Goal: Transaction & Acquisition: Download file/media

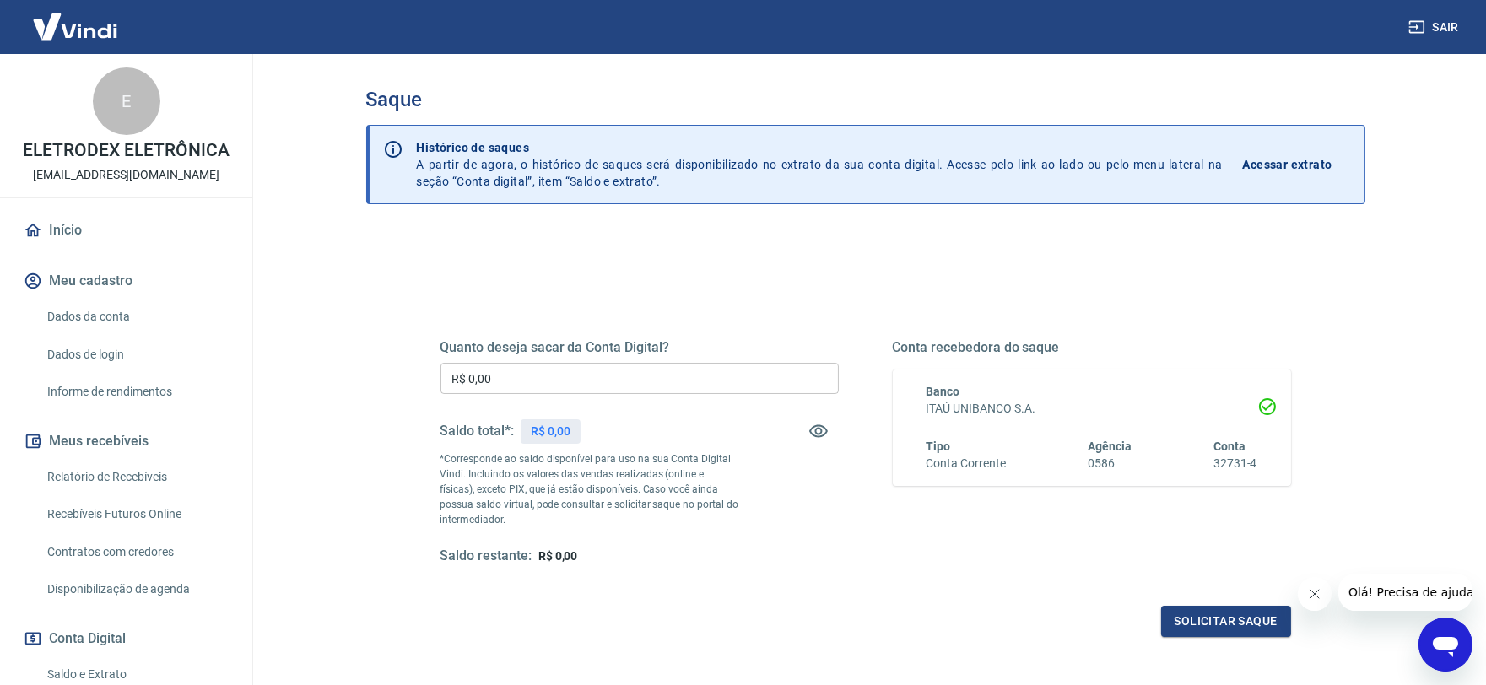
click at [503, 378] on input "R$ 0,00" at bounding box center [639, 378] width 398 height 31
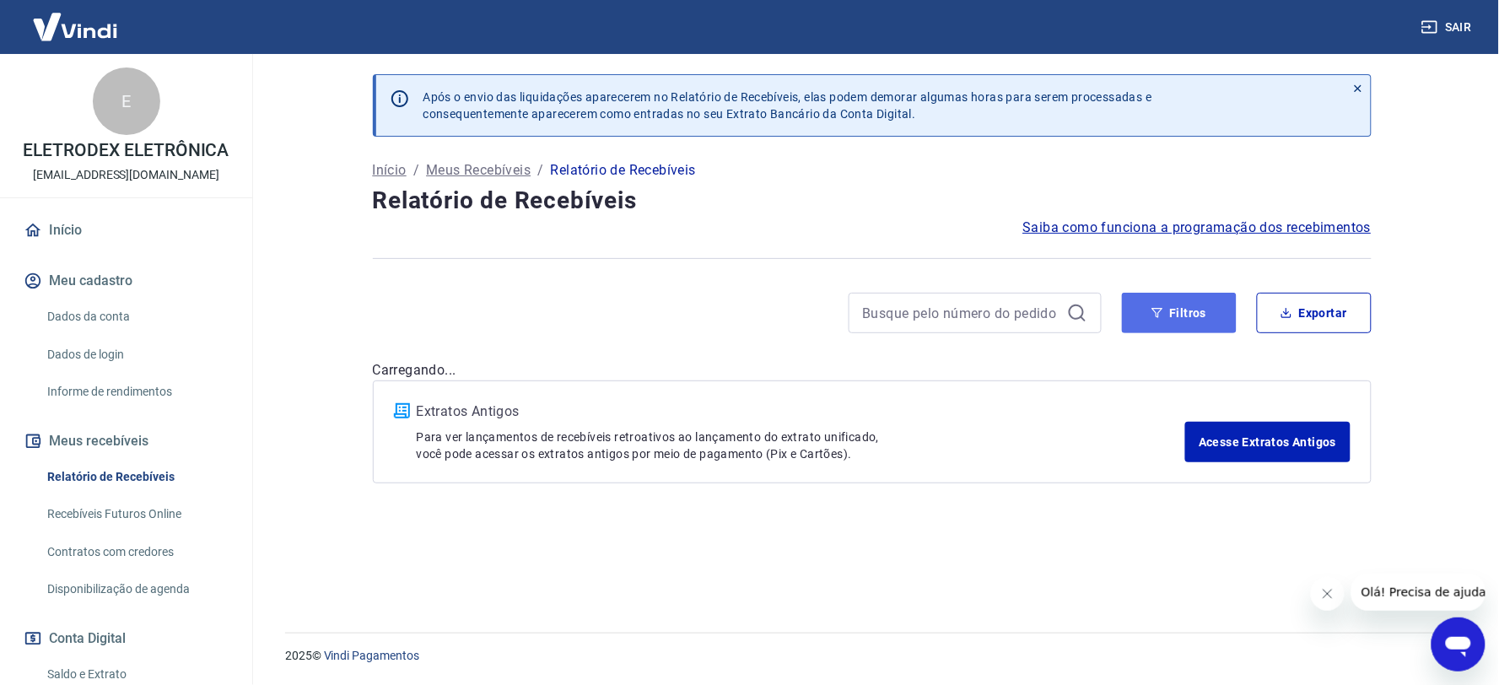
click at [1151, 315] on button "Filtros" at bounding box center [1179, 313] width 115 height 40
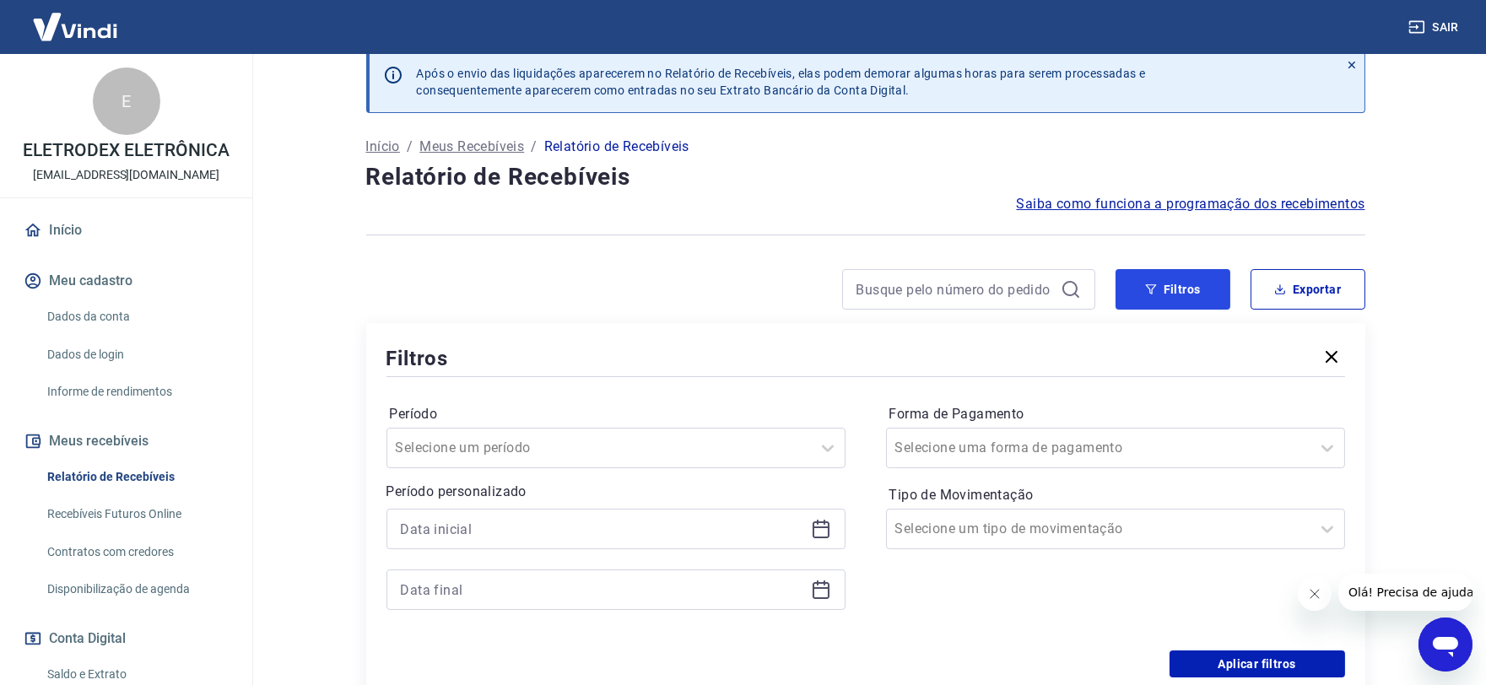
scroll to position [94, 0]
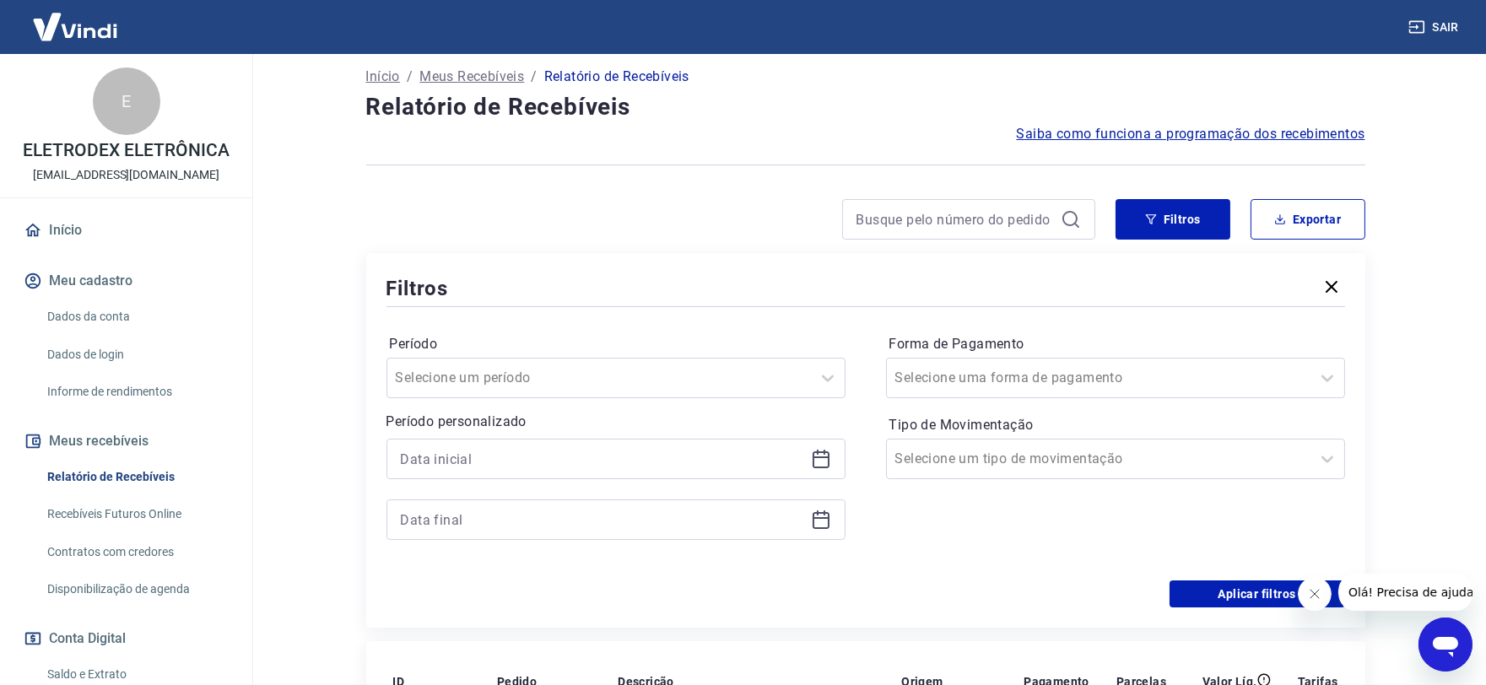
click at [822, 457] on icon at bounding box center [820, 457] width 17 height 2
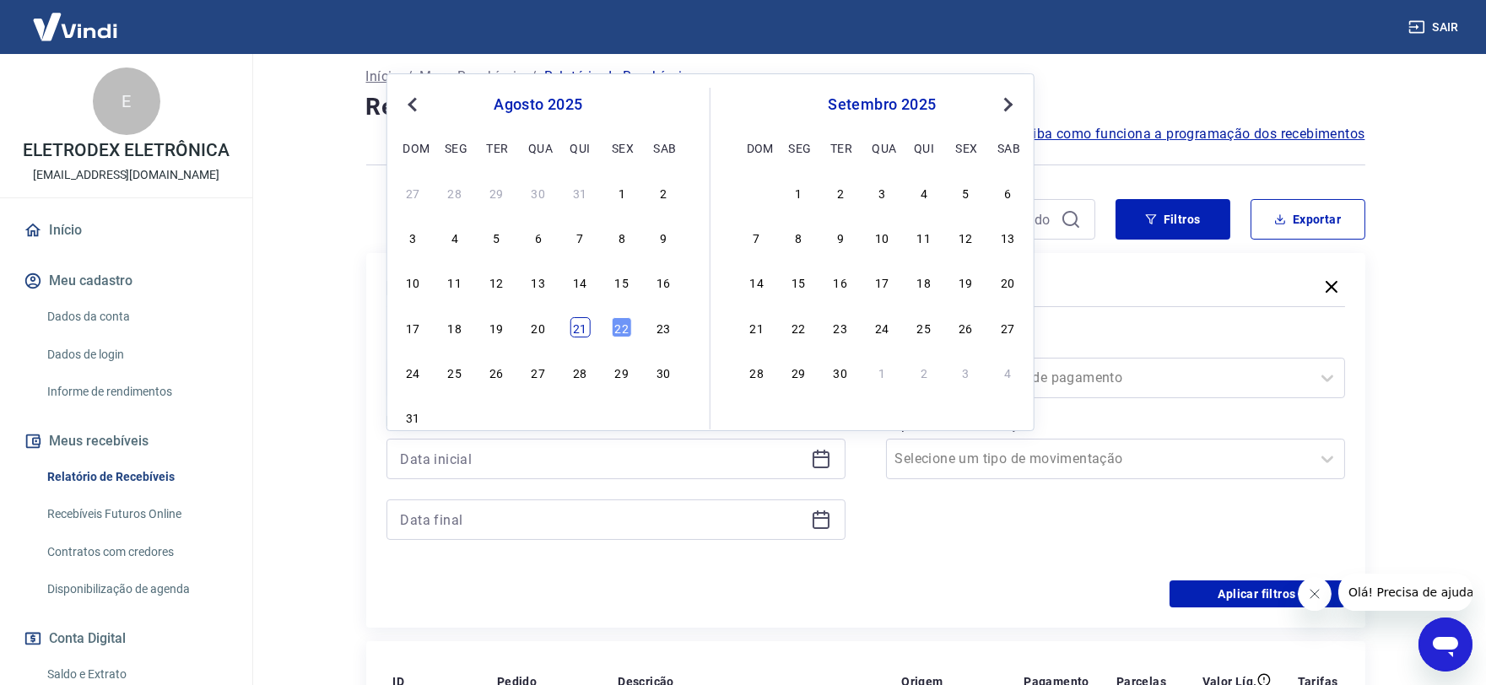
click at [578, 322] on div "21" at bounding box center [579, 327] width 20 height 20
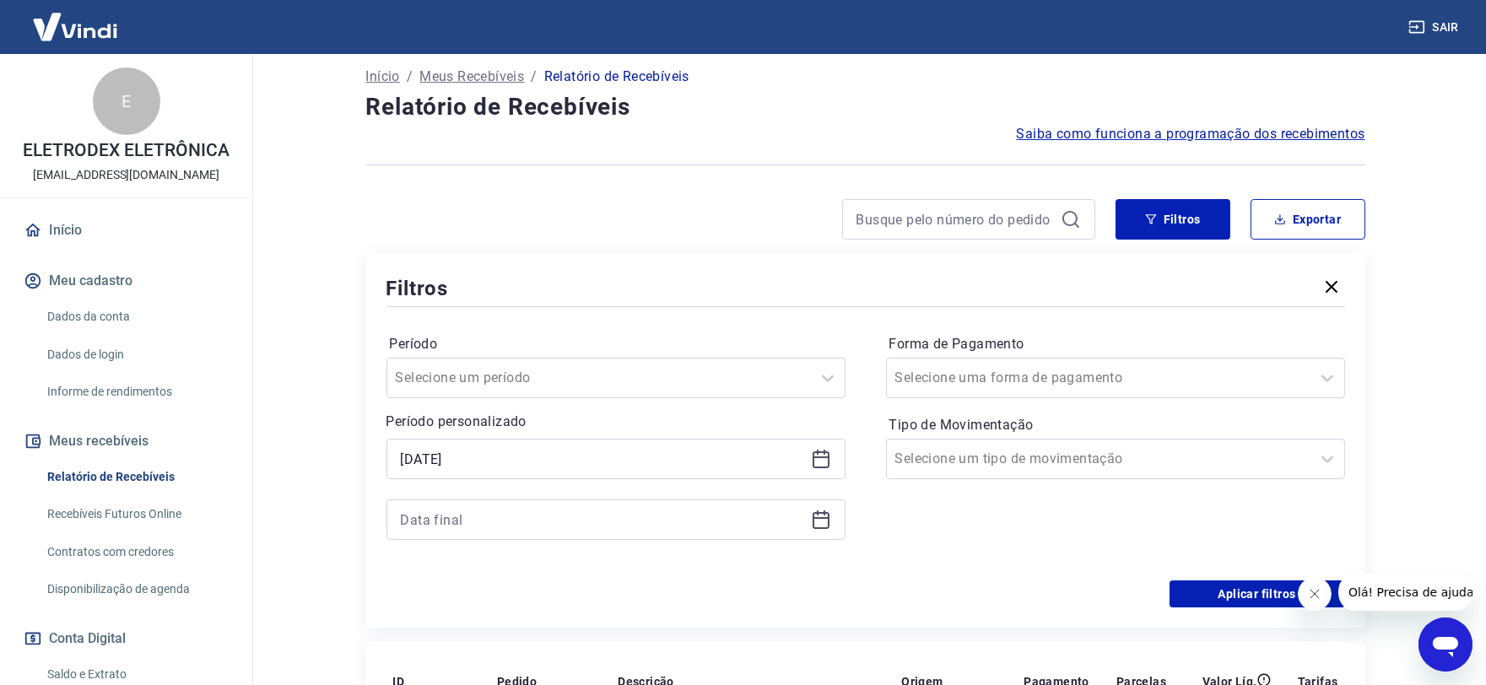
click at [808, 451] on div "[DATE]" at bounding box center [615, 459] width 459 height 40
click at [818, 461] on icon at bounding box center [821, 459] width 20 height 20
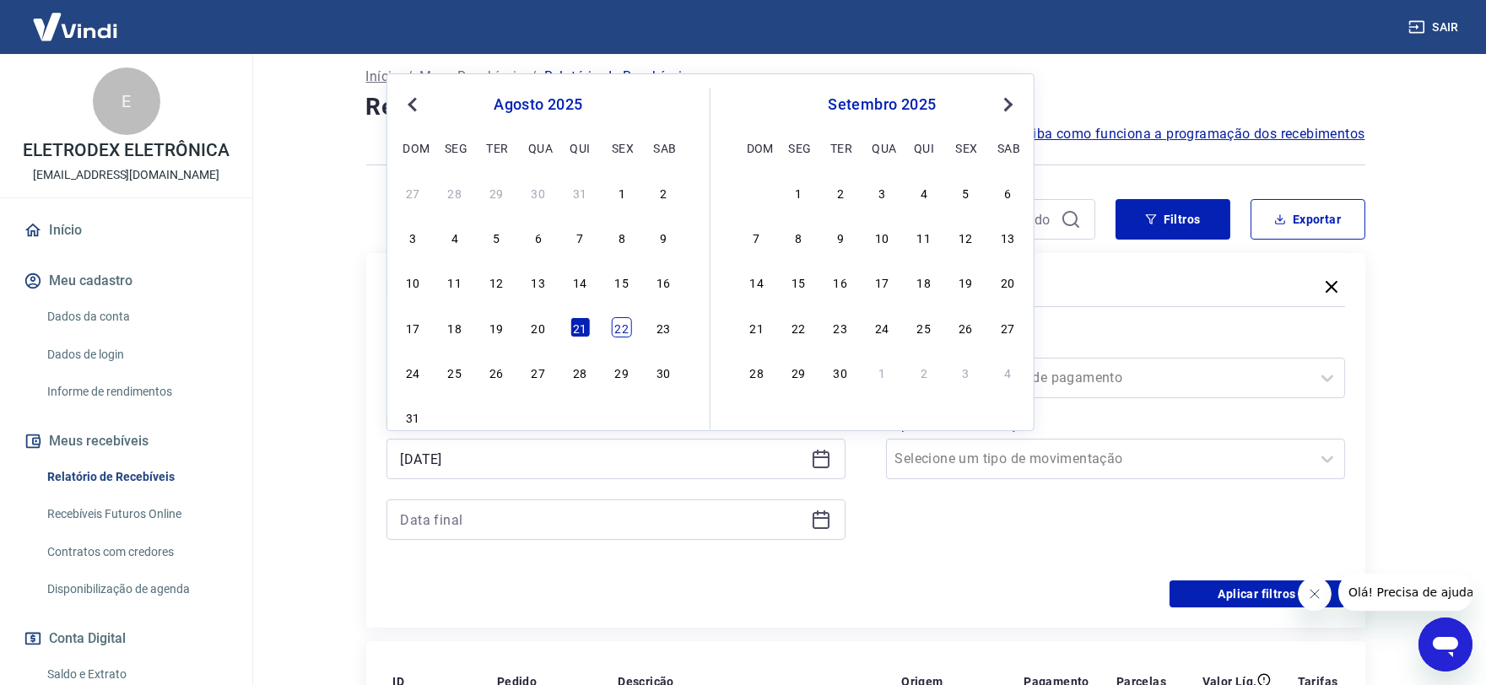
click at [624, 334] on div "22" at bounding box center [622, 327] width 20 height 20
type input "[DATE]"
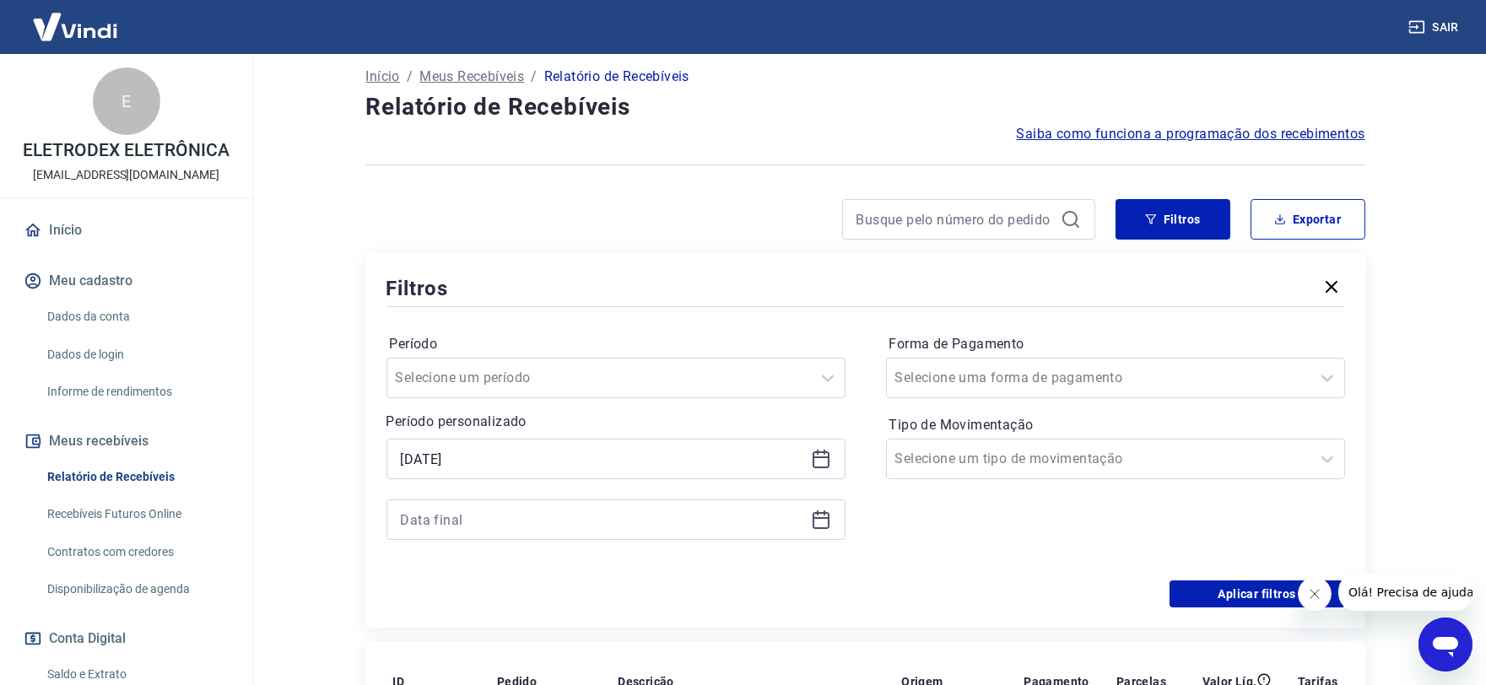
click at [817, 518] on icon at bounding box center [820, 518] width 17 height 2
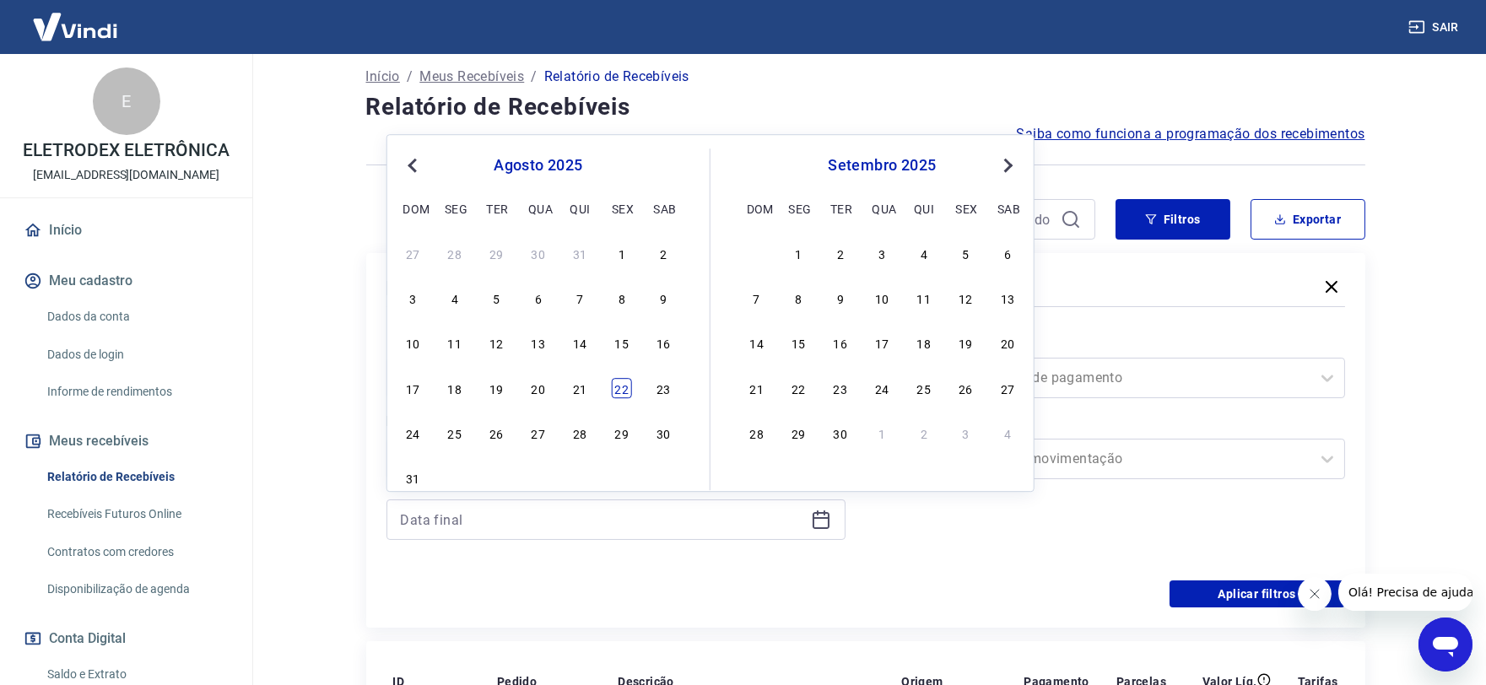
click at [616, 386] on div "22" at bounding box center [622, 388] width 20 height 20
type input "[DATE]"
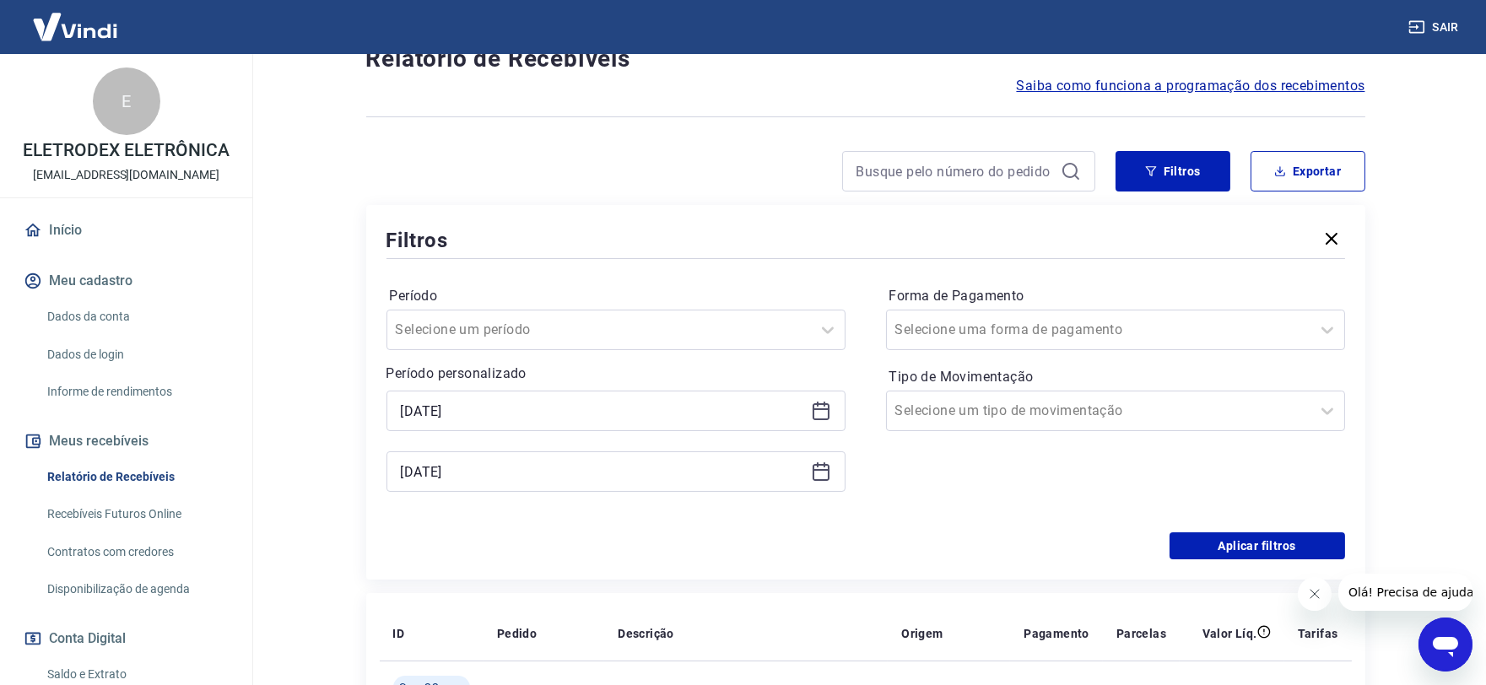
scroll to position [187, 0]
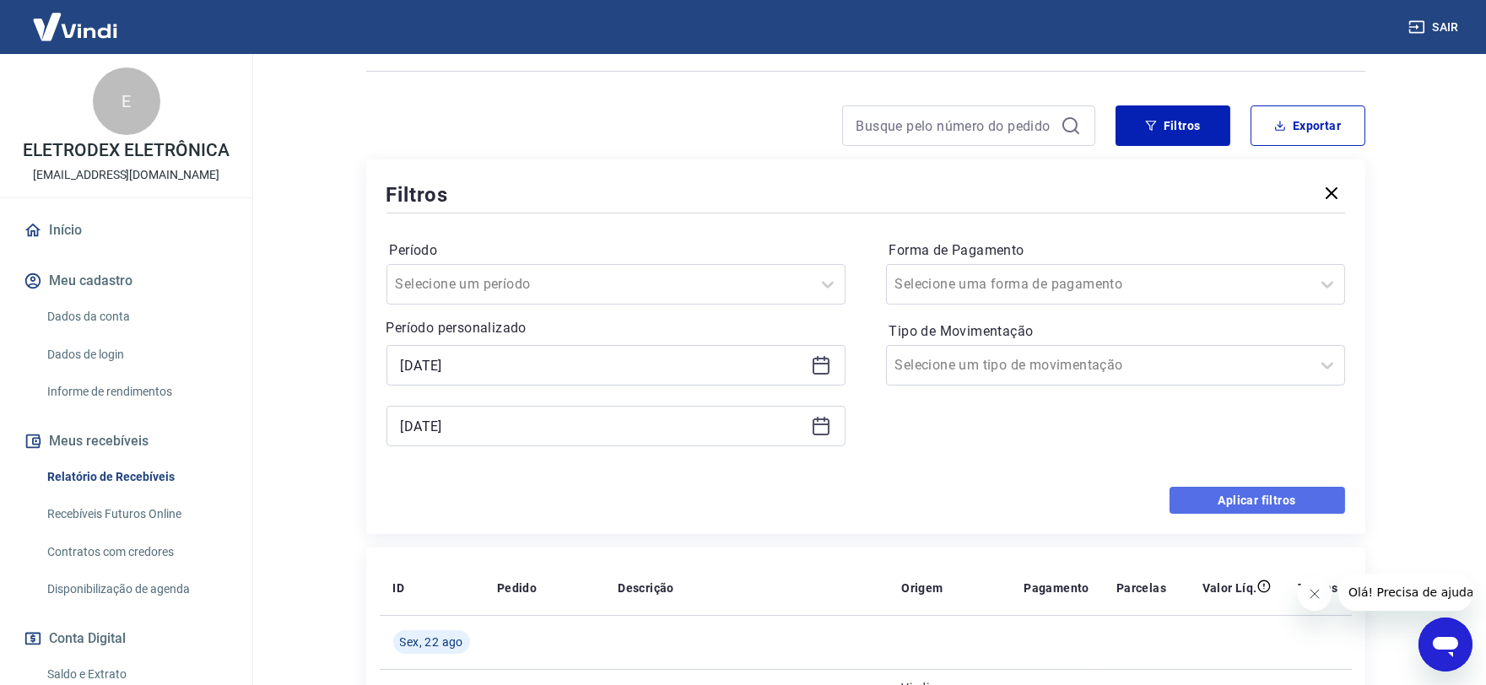
click at [1247, 494] on button "Aplicar filtros" at bounding box center [1256, 500] width 175 height 27
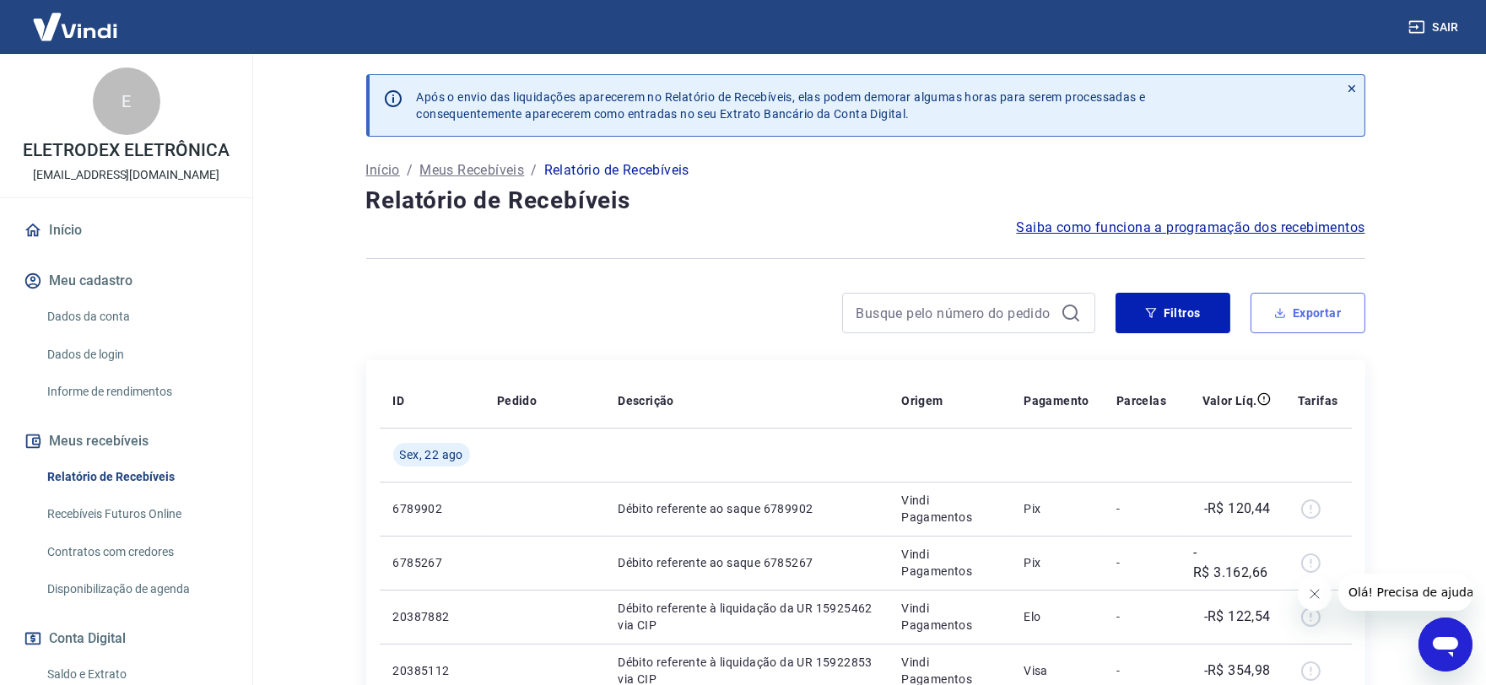
click at [1299, 315] on button "Exportar" at bounding box center [1307, 313] width 115 height 40
type input "[DATE]"
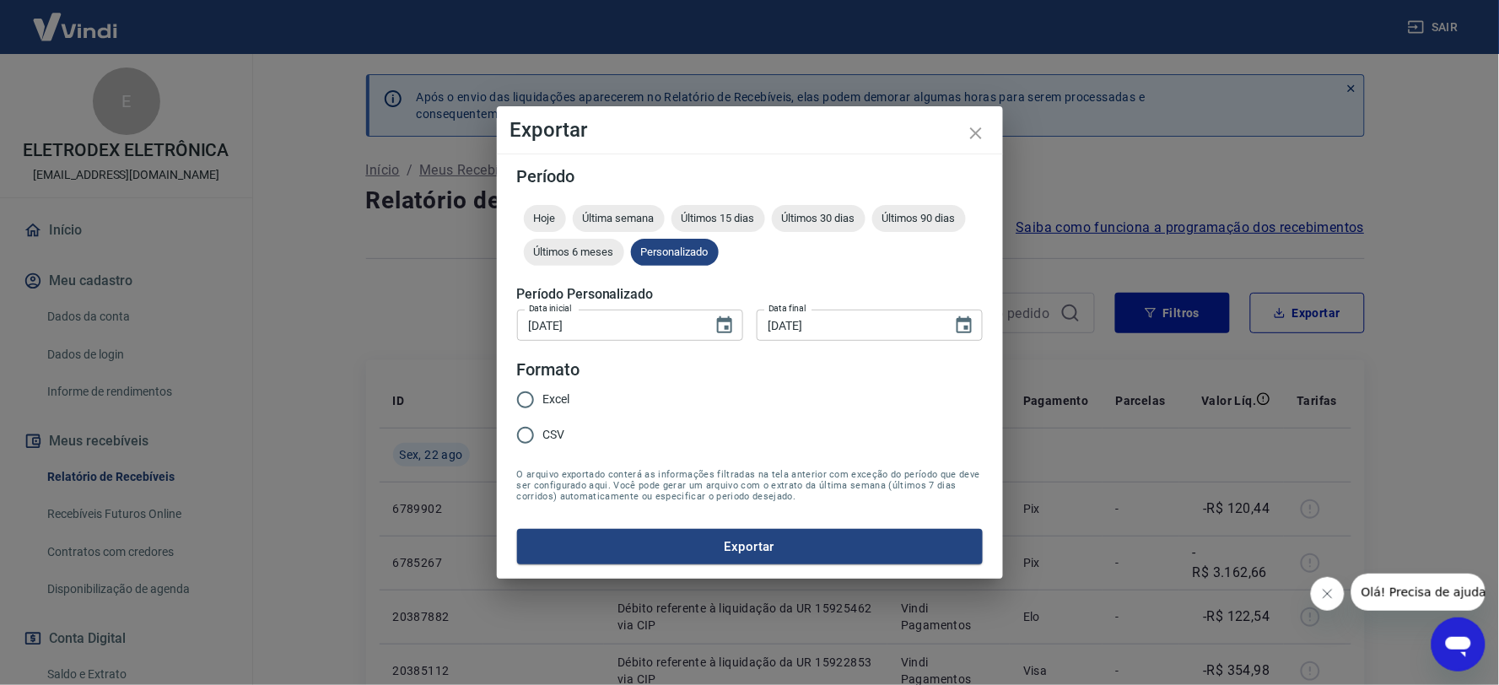
click at [553, 386] on label "Excel" at bounding box center [539, 399] width 62 height 35
click at [543, 386] on input "Excel" at bounding box center [525, 399] width 35 height 35
radio input "true"
click at [703, 569] on div "Período Hoje Última semana Últimos 15 dias Últimos 30 dias Últimos 90 dias Últi…" at bounding box center [750, 366] width 506 height 425
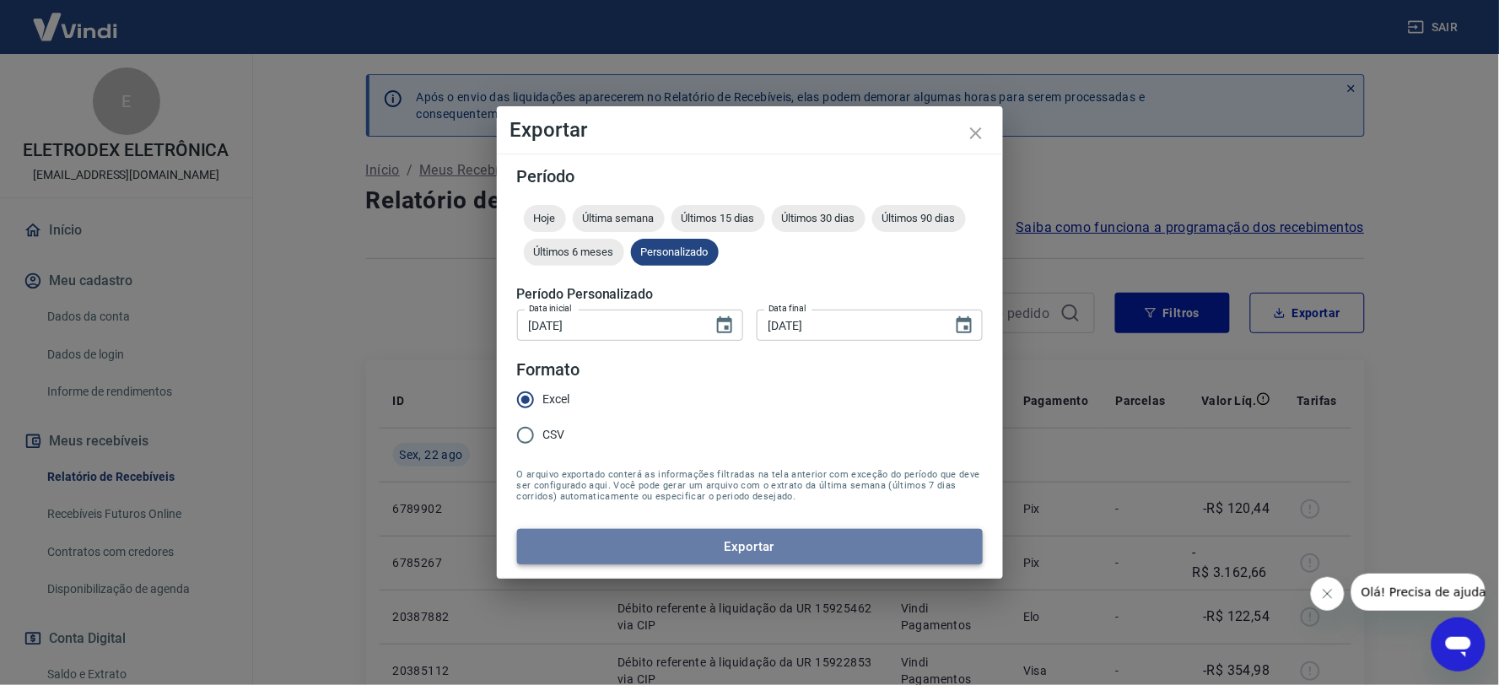
click at [698, 550] on button "Exportar" at bounding box center [750, 546] width 466 height 35
